Goal: Check status: Check status

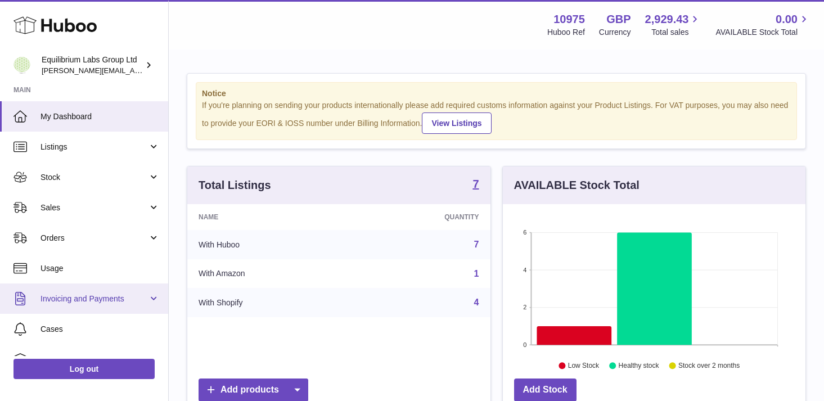
scroll to position [79, 0]
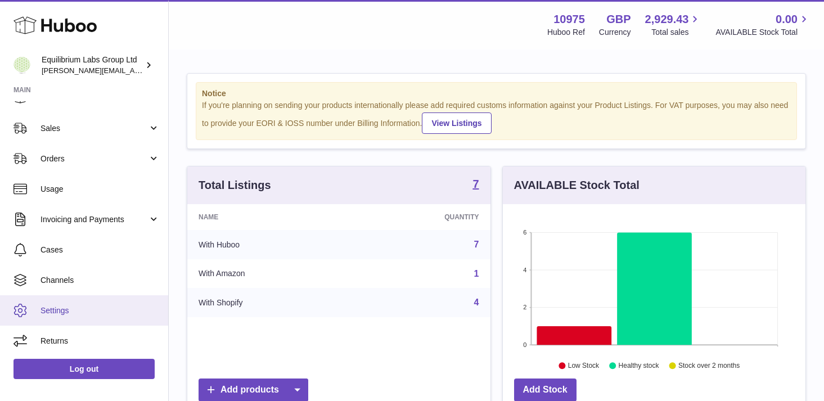
click at [75, 308] on span "Settings" at bounding box center [100, 310] width 119 height 11
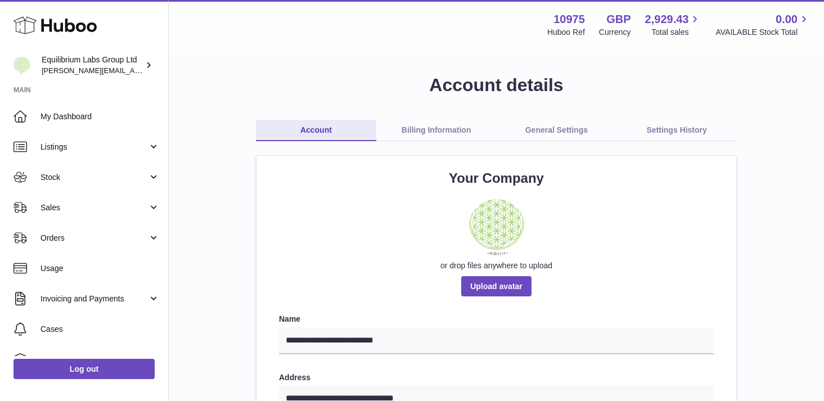
click at [680, 137] on link "Settings History" at bounding box center [677, 130] width 120 height 21
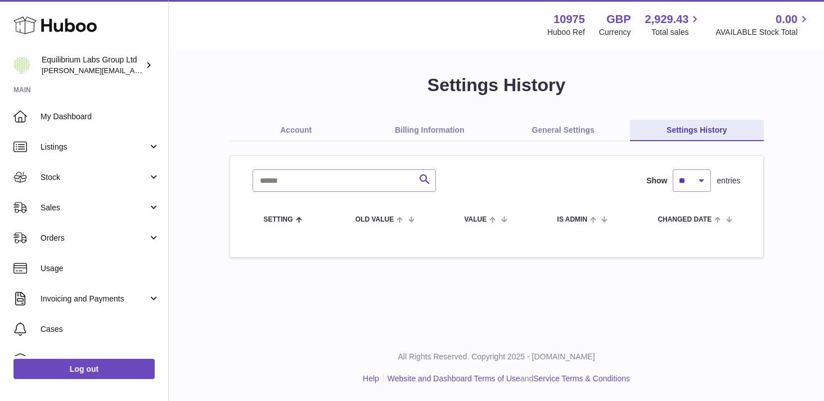
click at [561, 127] on link "General Settings" at bounding box center [564, 130] width 134 height 21
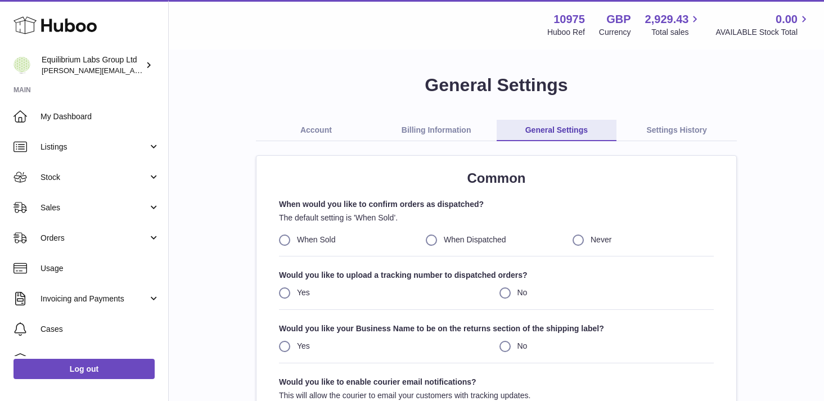
click at [440, 136] on link "Billing Information" at bounding box center [436, 130] width 120 height 21
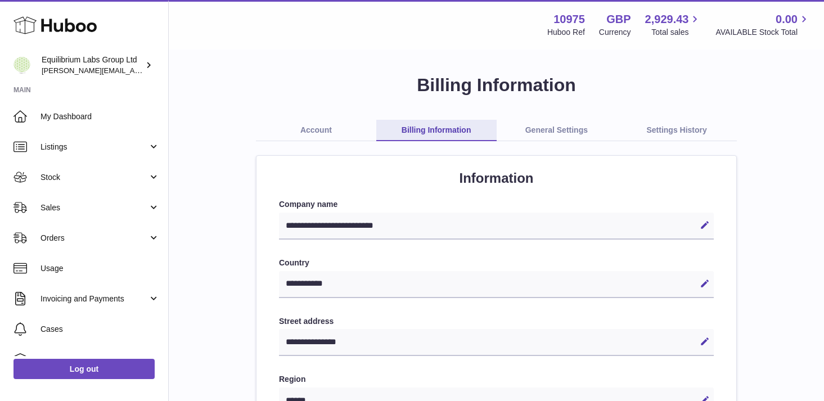
select select "**"
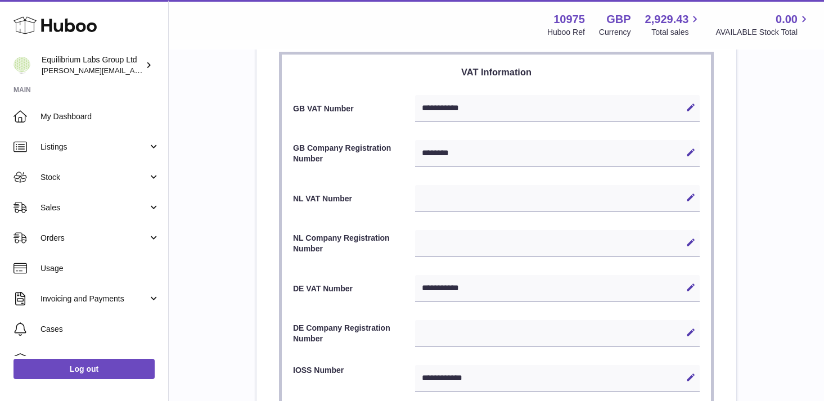
scroll to position [499, 0]
drag, startPoint x: 479, startPoint y: 107, endPoint x: 434, endPoint y: 106, distance: 45.0
click at [435, 106] on div "**********" at bounding box center [557, 107] width 285 height 27
drag, startPoint x: 422, startPoint y: 105, endPoint x: 482, endPoint y: 114, distance: 60.8
click at [482, 114] on div "**********" at bounding box center [557, 107] width 285 height 27
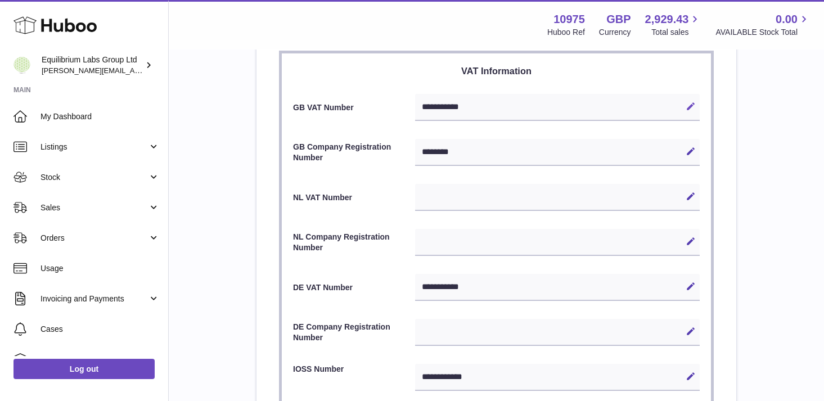
click at [692, 109] on icon at bounding box center [691, 106] width 10 height 10
drag, startPoint x: 504, startPoint y: 106, endPoint x: 376, endPoint y: 96, distance: 128.7
click at [376, 97] on div "**********" at bounding box center [496, 107] width 407 height 27
click at [376, 71] on h3 "VAT Information" at bounding box center [496, 71] width 407 height 12
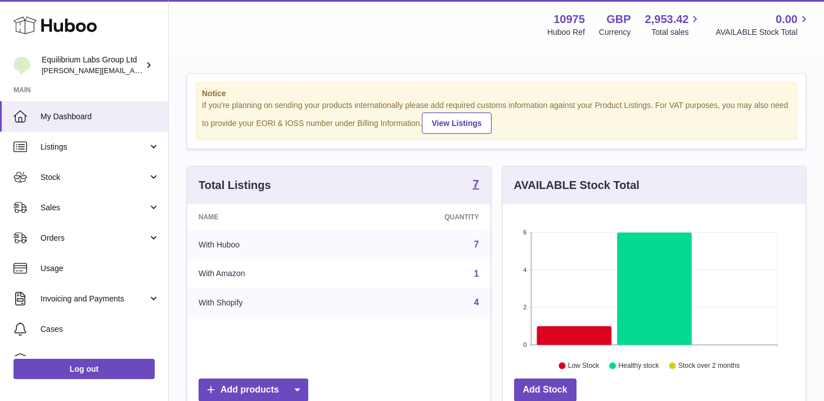
scroll to position [176, 303]
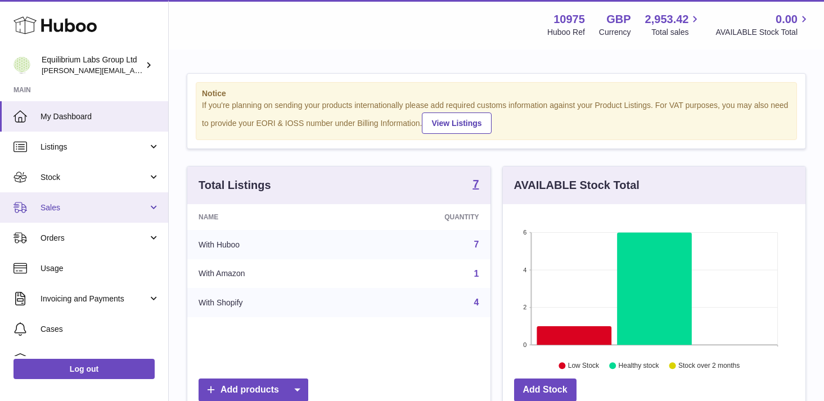
click at [136, 203] on span "Sales" at bounding box center [94, 208] width 107 height 11
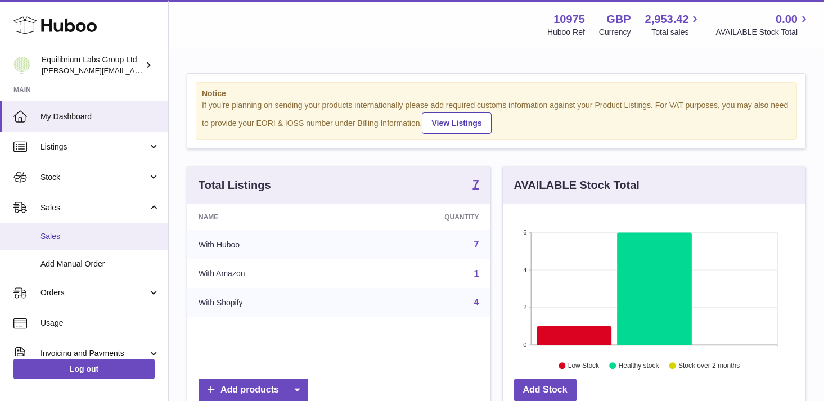
click at [111, 244] on link "Sales" at bounding box center [84, 237] width 168 height 28
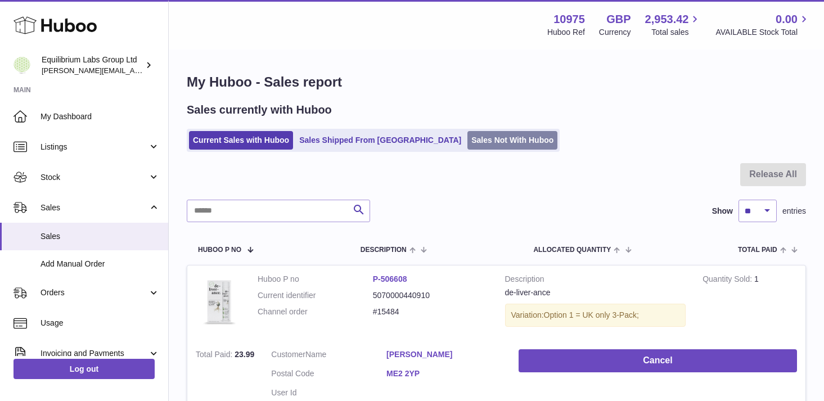
click at [467, 141] on link "Sales Not With Huboo" at bounding box center [512, 140] width 90 height 19
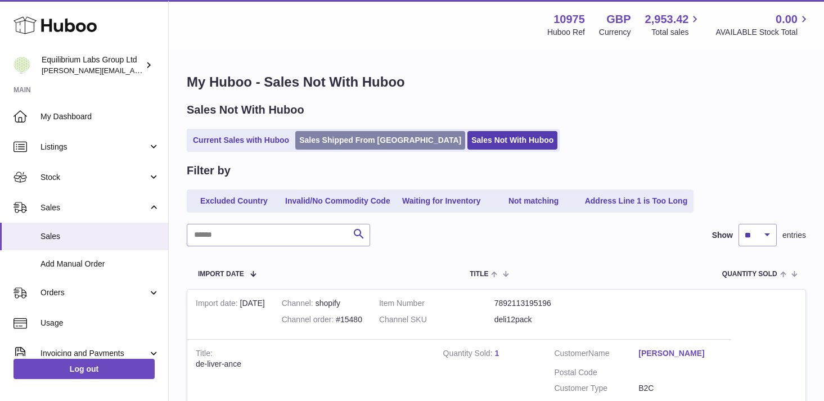
click at [357, 145] on link "Sales Shipped From [GEOGRAPHIC_DATA]" at bounding box center [380, 140] width 170 height 19
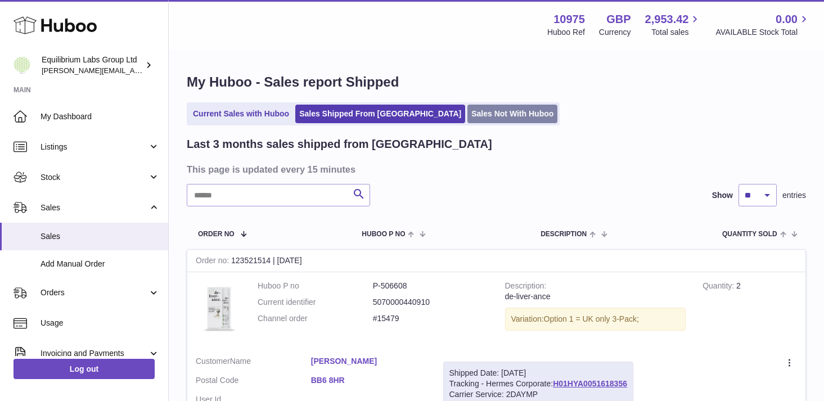
click at [467, 122] on link "Sales Not With Huboo" at bounding box center [512, 114] width 90 height 19
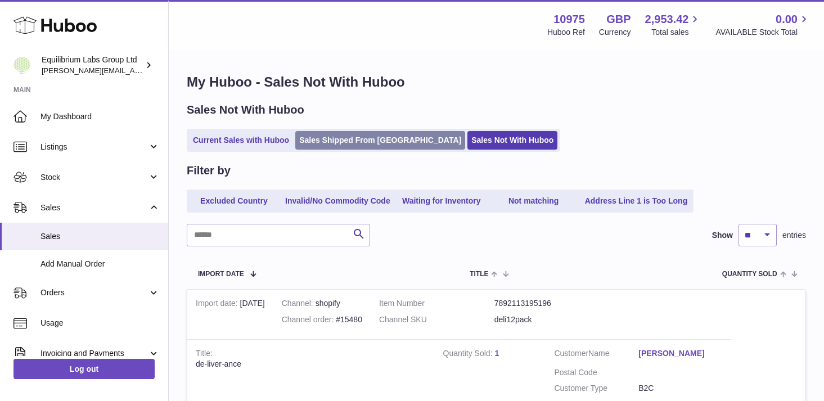
click at [347, 145] on link "Sales Shipped From [GEOGRAPHIC_DATA]" at bounding box center [380, 140] width 170 height 19
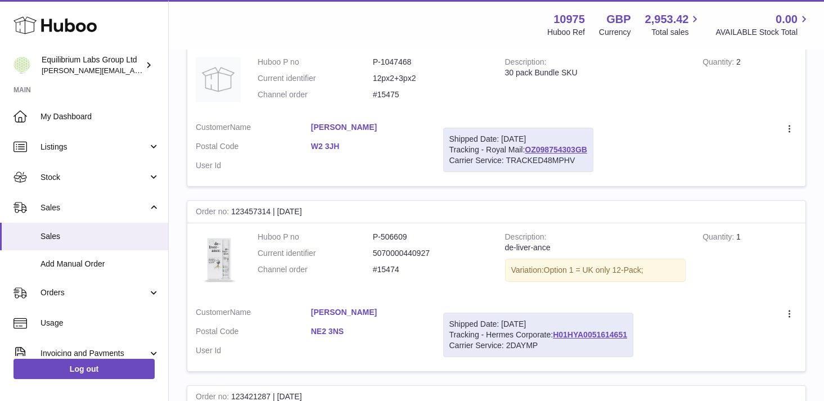
scroll to position [768, 0]
click at [545, 155] on div "Shipped Date: [DATE] Tracking - Royal Mail: OZ098754303GB Carrier Service: TRAC…" at bounding box center [518, 151] width 150 height 44
click at [540, 151] on link "OZ098754303GB" at bounding box center [556, 150] width 62 height 9
click at [597, 338] on link "H01HYA0051614651" at bounding box center [590, 335] width 74 height 9
click at [464, 290] on td "Huboo P no P-506609 Current identifier 5070000440927 Channel order #15474" at bounding box center [373, 261] width 248 height 75
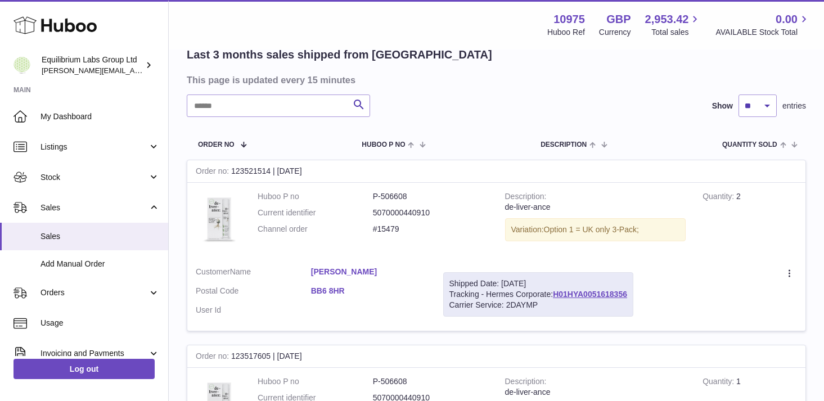
scroll to position [90, 0]
click at [581, 286] on div "Shipped Date: [DATE]" at bounding box center [538, 283] width 178 height 11
click at [581, 291] on link "H01HYA0051618356" at bounding box center [590, 293] width 74 height 9
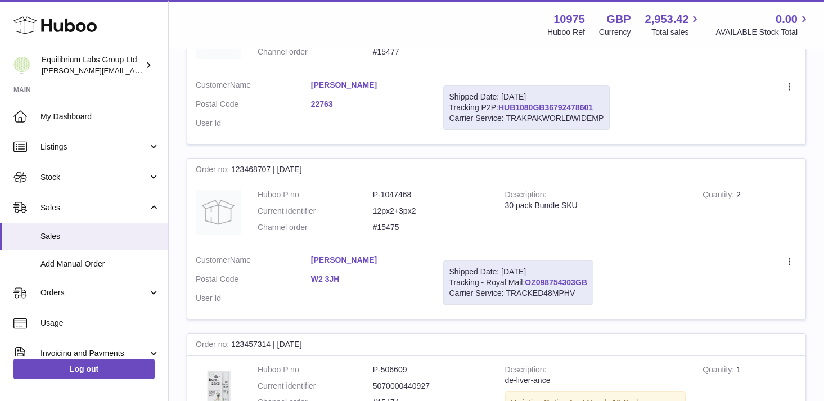
scroll to position [637, 0]
click at [530, 103] on link "HUB1080GB36792478601" at bounding box center [545, 106] width 95 height 9
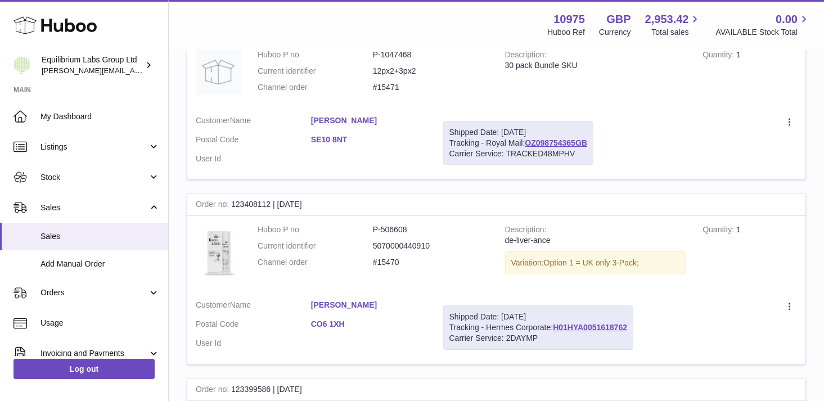
scroll to position [1314, 0]
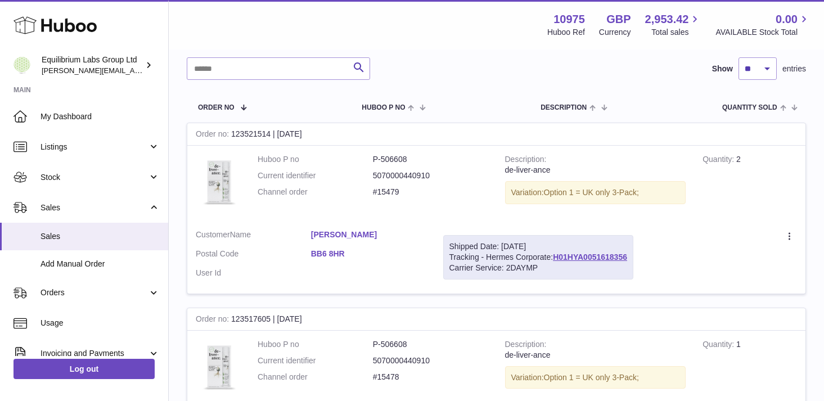
scroll to position [0, 0]
